Goal: Task Accomplishment & Management: Manage account settings

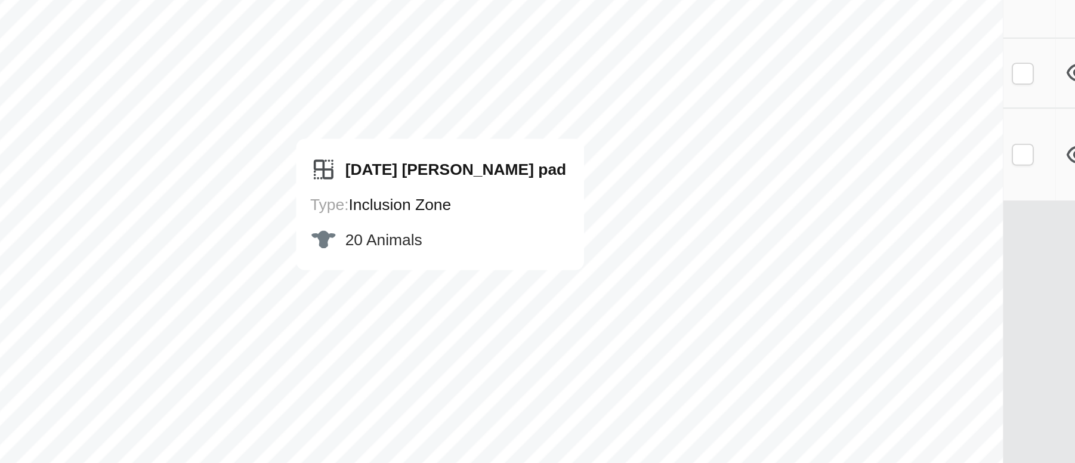
checkbox input "false"
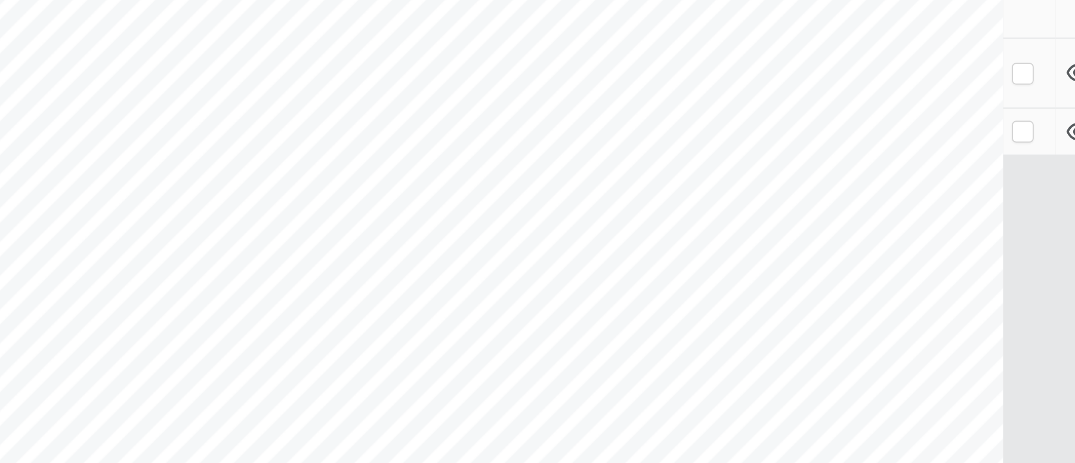
click at [715, 237] on p-checkbox at bounding box center [715, 235] width 12 height 10
checkbox input "false"
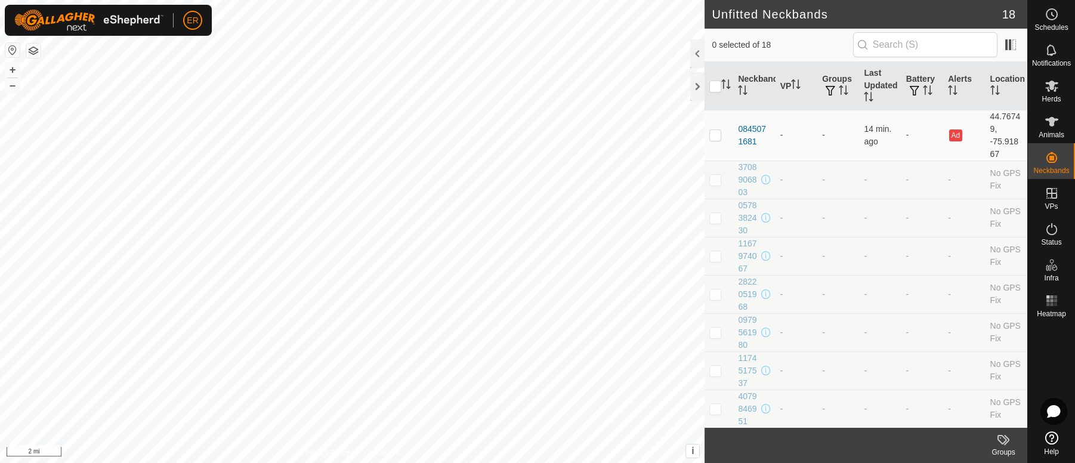
click at [11, 48] on button "button" at bounding box center [12, 50] width 14 height 14
click at [692, 87] on div at bounding box center [697, 86] width 14 height 29
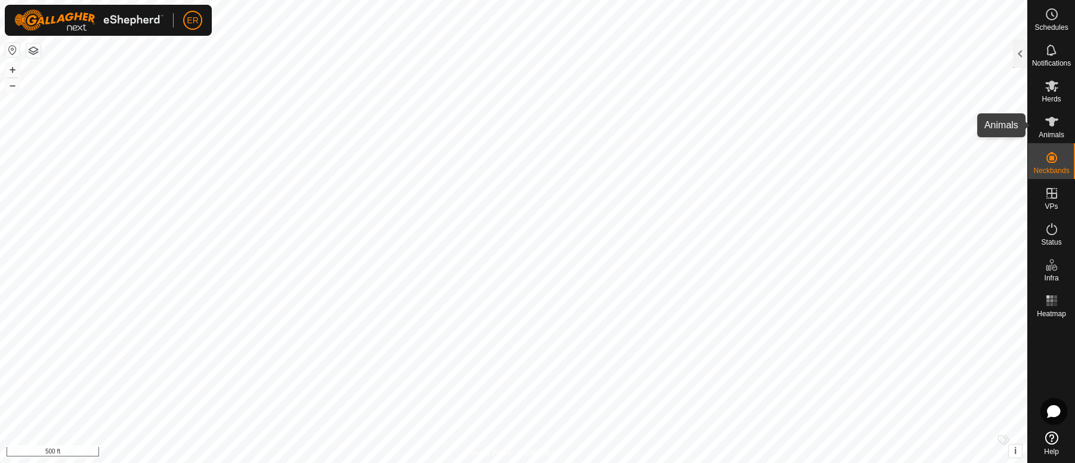
click at [1053, 122] on icon at bounding box center [1051, 122] width 13 height 10
click at [1020, 53] on div at bounding box center [1020, 53] width 14 height 29
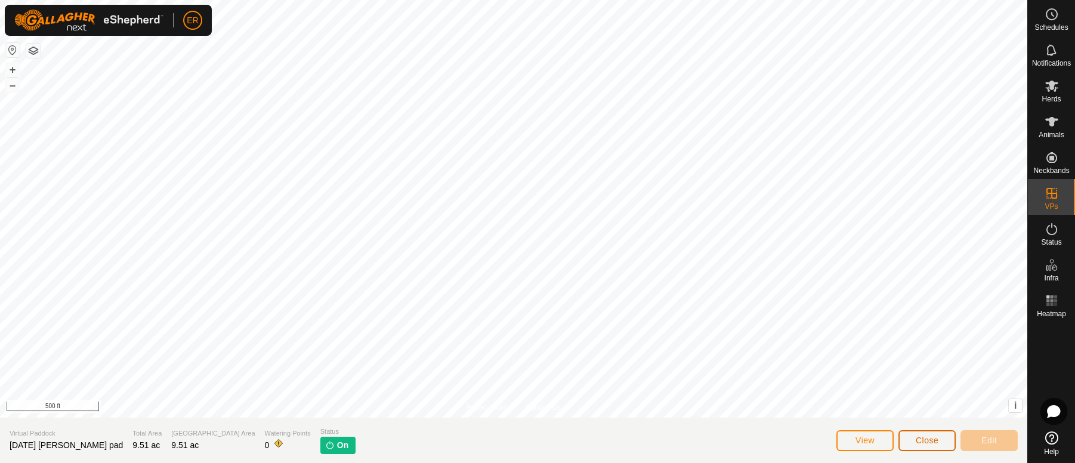
click at [927, 437] on span "Close" at bounding box center [927, 441] width 23 height 10
